Goal: Contribute content: Contribute content

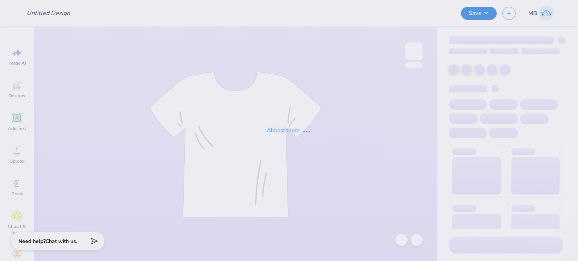
type input "msu club volleyball fall merch"
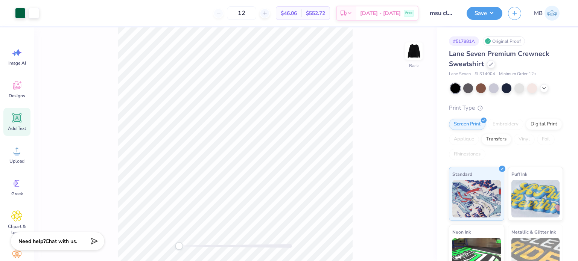
click at [9, 118] on div "Add Text" at bounding box center [16, 122] width 27 height 28
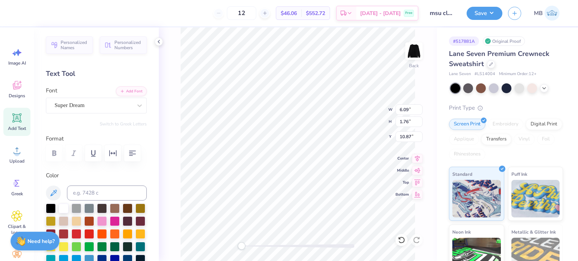
scroll to position [6, 1]
type textarea "™"
click at [73, 105] on div "Super Dream" at bounding box center [93, 106] width 79 height 12
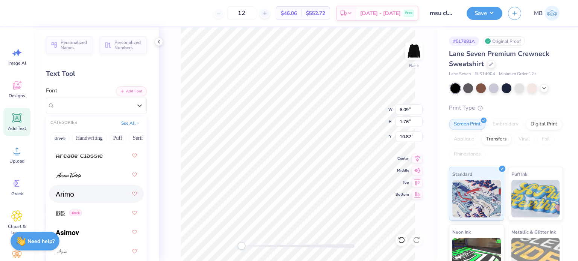
scroll to position [384, 0]
click at [73, 195] on img at bounding box center [65, 195] width 18 height 5
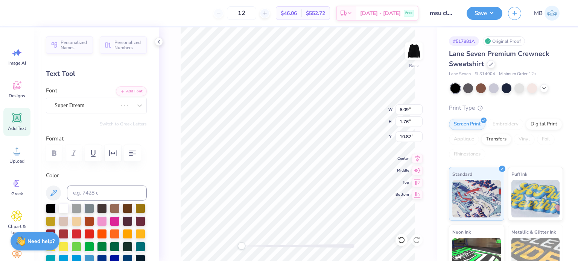
scroll to position [6, 0]
drag, startPoint x: 241, startPoint y: 249, endPoint x: 264, endPoint y: 247, distance: 22.6
click at [264, 247] on div "Accessibility label" at bounding box center [263, 247] width 8 height 8
type input "15.00"
type input "16.95"
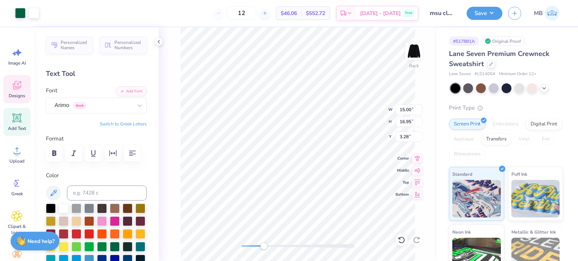
type input "3.28"
type input "2.00"
type input "0.95"
type input "11.27"
type input "15.00"
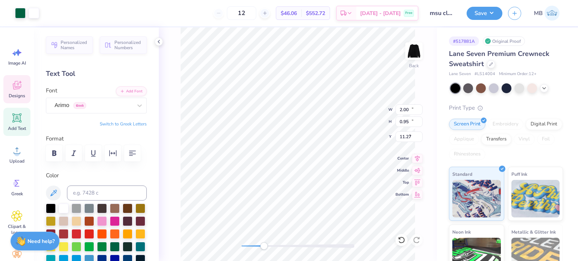
type input "16.95"
type input "3.28"
type input "0.20"
type input "0.09"
type input "7.53"
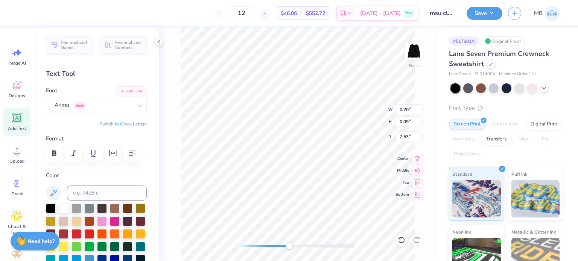
click at [297, 242] on div "Back W 0.20 0.20 " H 0.09 0.09 " Y 7.53 7.53 " Center Middle Top Bottom" at bounding box center [298, 144] width 278 height 234
drag, startPoint x: 288, startPoint y: 246, endPoint x: 283, endPoint y: 247, distance: 4.3
click at [283, 247] on div at bounding box center [297, 246] width 113 height 4
drag, startPoint x: 282, startPoint y: 245, endPoint x: 272, endPoint y: 244, distance: 9.9
click at [271, 245] on div at bounding box center [297, 246] width 113 height 4
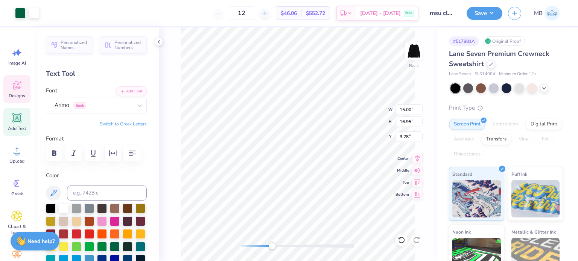
type input "0.20"
type input "0.09"
type input "7.53"
drag, startPoint x: 271, startPoint y: 248, endPoint x: 295, endPoint y: 248, distance: 24.1
click at [290, 248] on div "Accessibility label" at bounding box center [286, 247] width 8 height 8
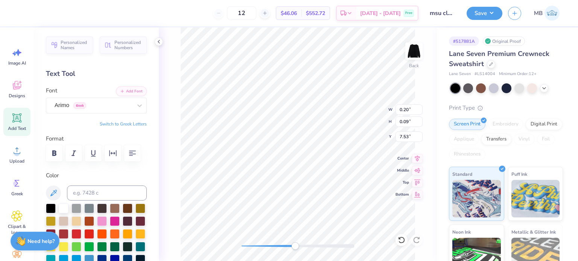
type input "15.00"
type input "16.95"
type input "3.28"
type input "0.09"
type input "0.20"
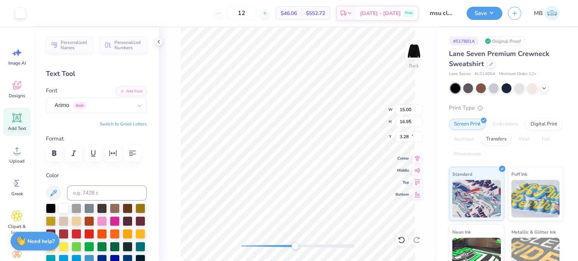
type input "17.80"
type input "15.00"
type input "16.95"
type input "3.28"
type input "0.09"
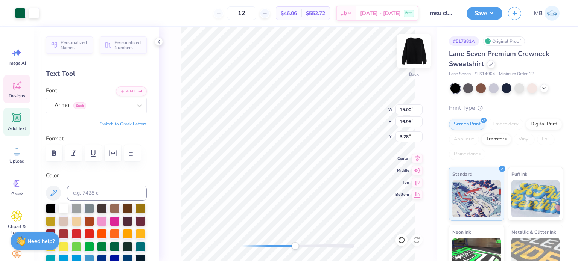
type input "0.20"
type input "17.88"
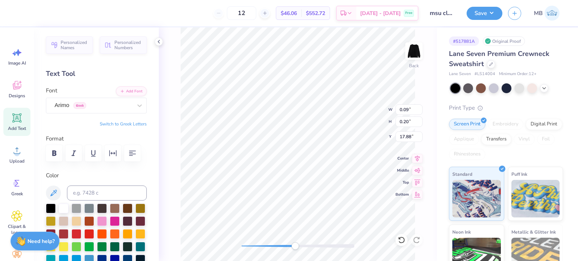
type input "15.00"
type input "16.95"
type input "3.28"
type input "0.09"
type input "0.20"
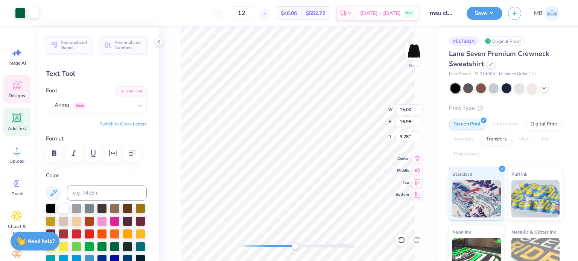
type input "17.88"
click at [89, 191] on input at bounding box center [107, 193] width 80 height 15
type input "3425"
type input "15.00"
type input "16.95"
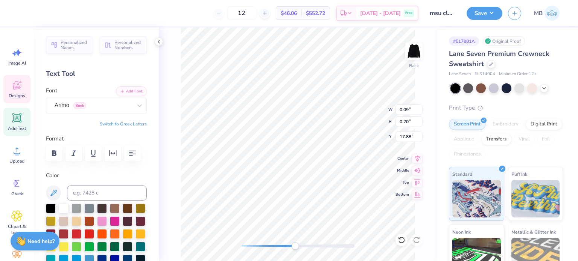
type input "3.28"
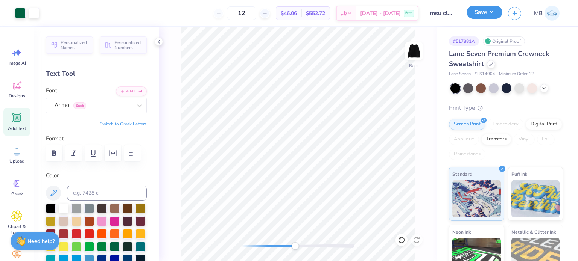
click at [484, 15] on button "Save" at bounding box center [484, 12] width 36 height 13
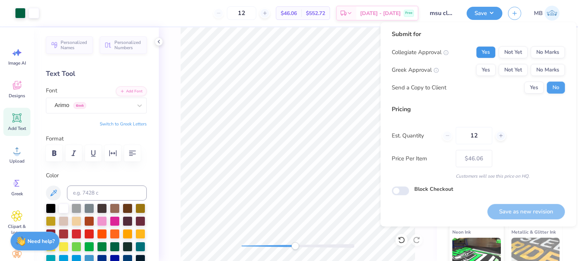
click at [484, 53] on button "Yes" at bounding box center [486, 52] width 20 height 12
click at [547, 72] on button "No Marks" at bounding box center [547, 70] width 34 height 12
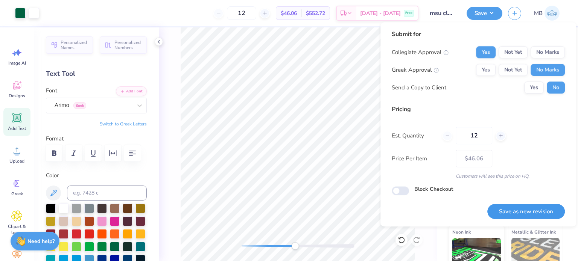
click at [519, 211] on button "Save as new revision" at bounding box center [525, 211] width 77 height 15
type input "$46.06"
